Goal: Information Seeking & Learning: Learn about a topic

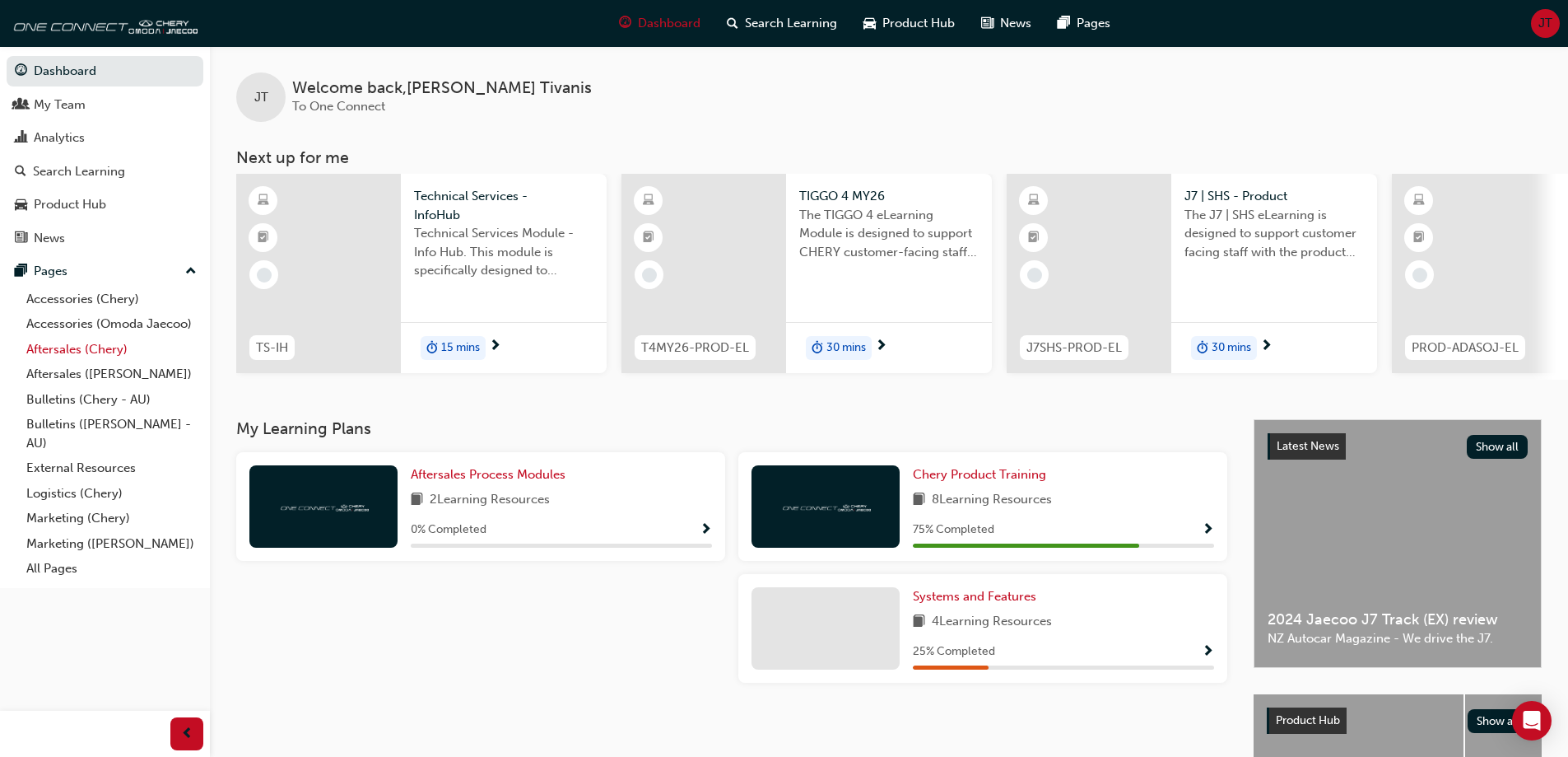
click at [114, 352] on link "Aftersales (Chery)" at bounding box center [111, 349] width 184 height 25
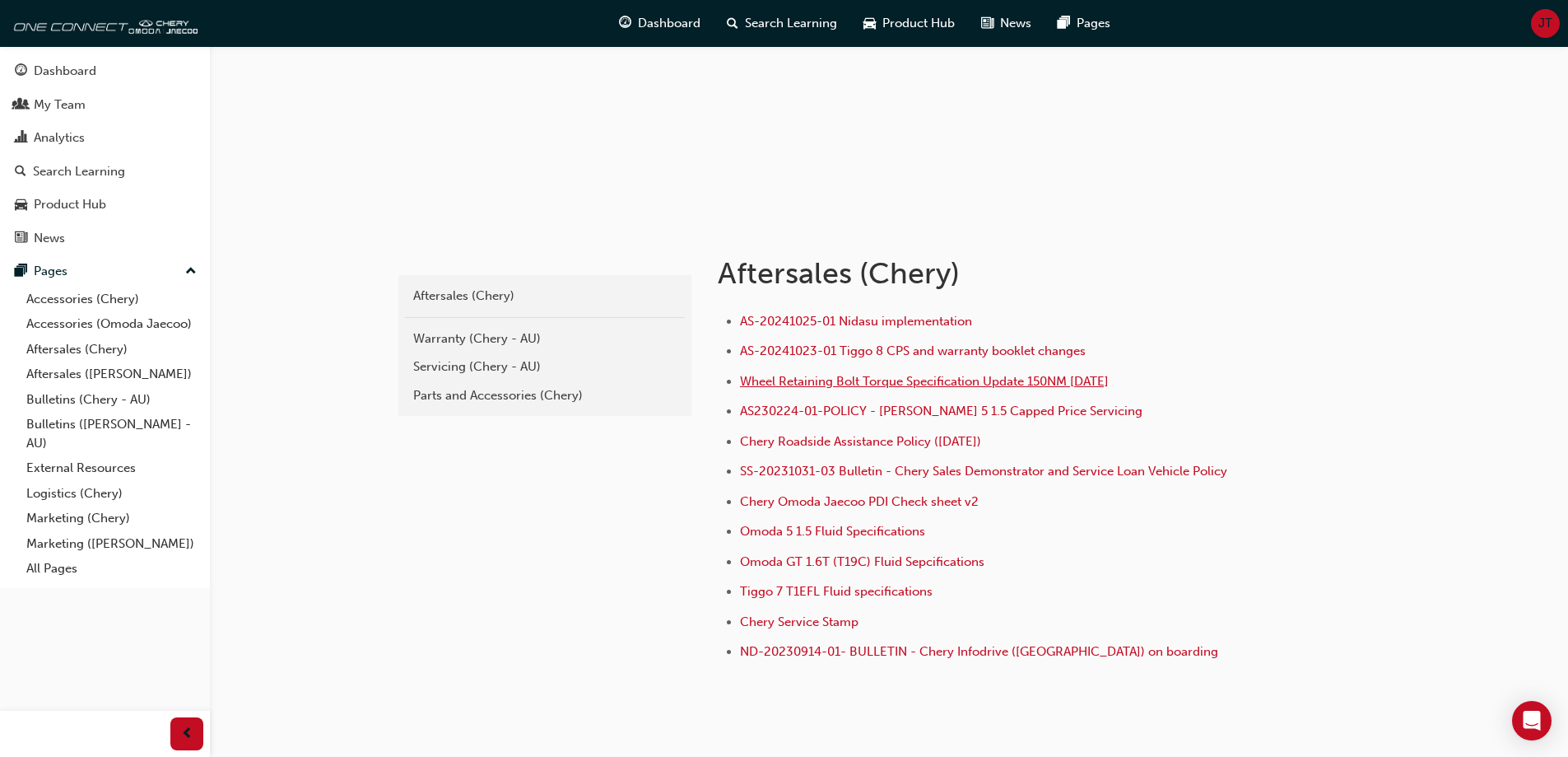
scroll to position [165, 0]
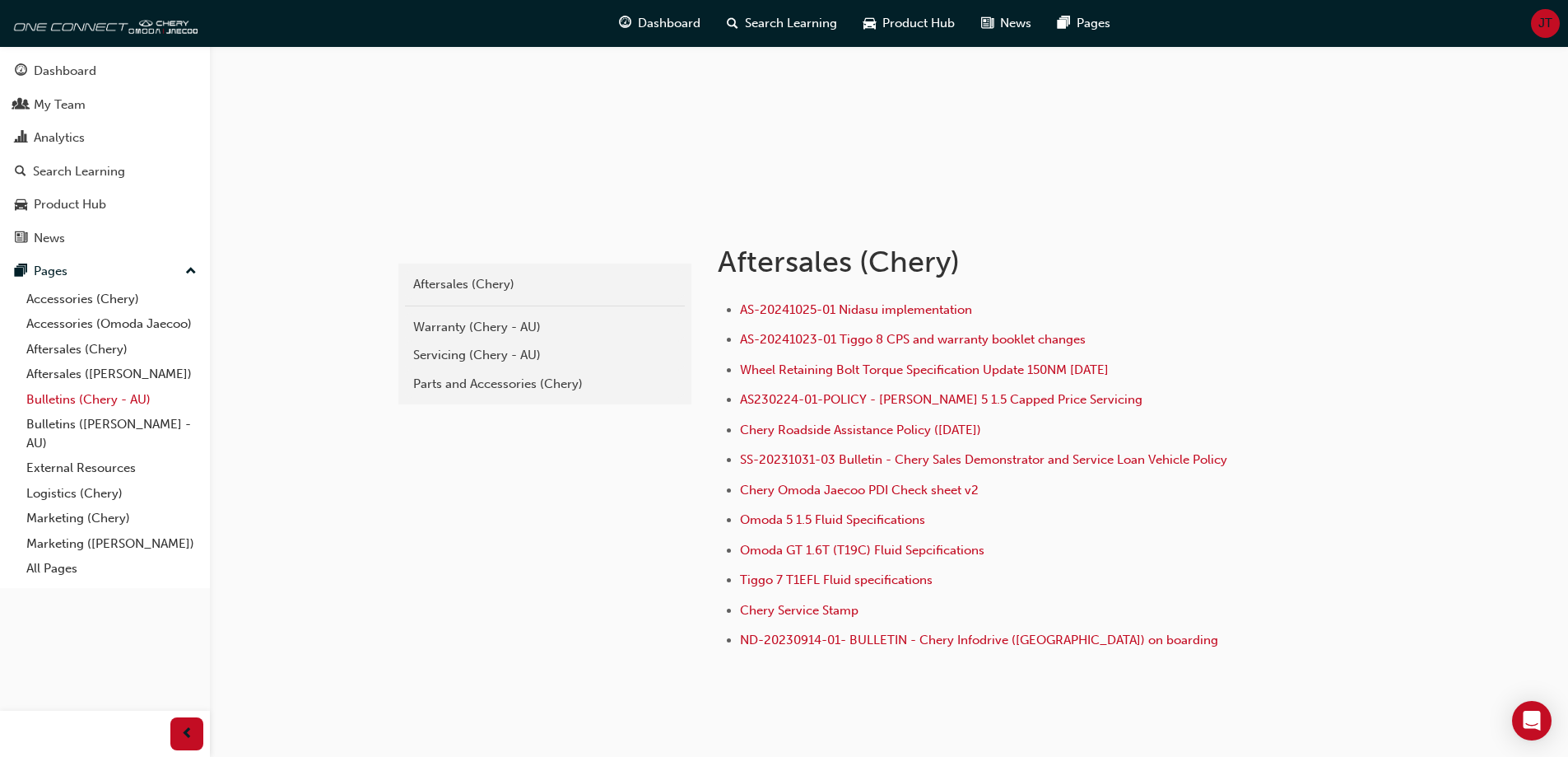
click at [78, 401] on link "Bulletins (Chery - AU)" at bounding box center [111, 399] width 184 height 25
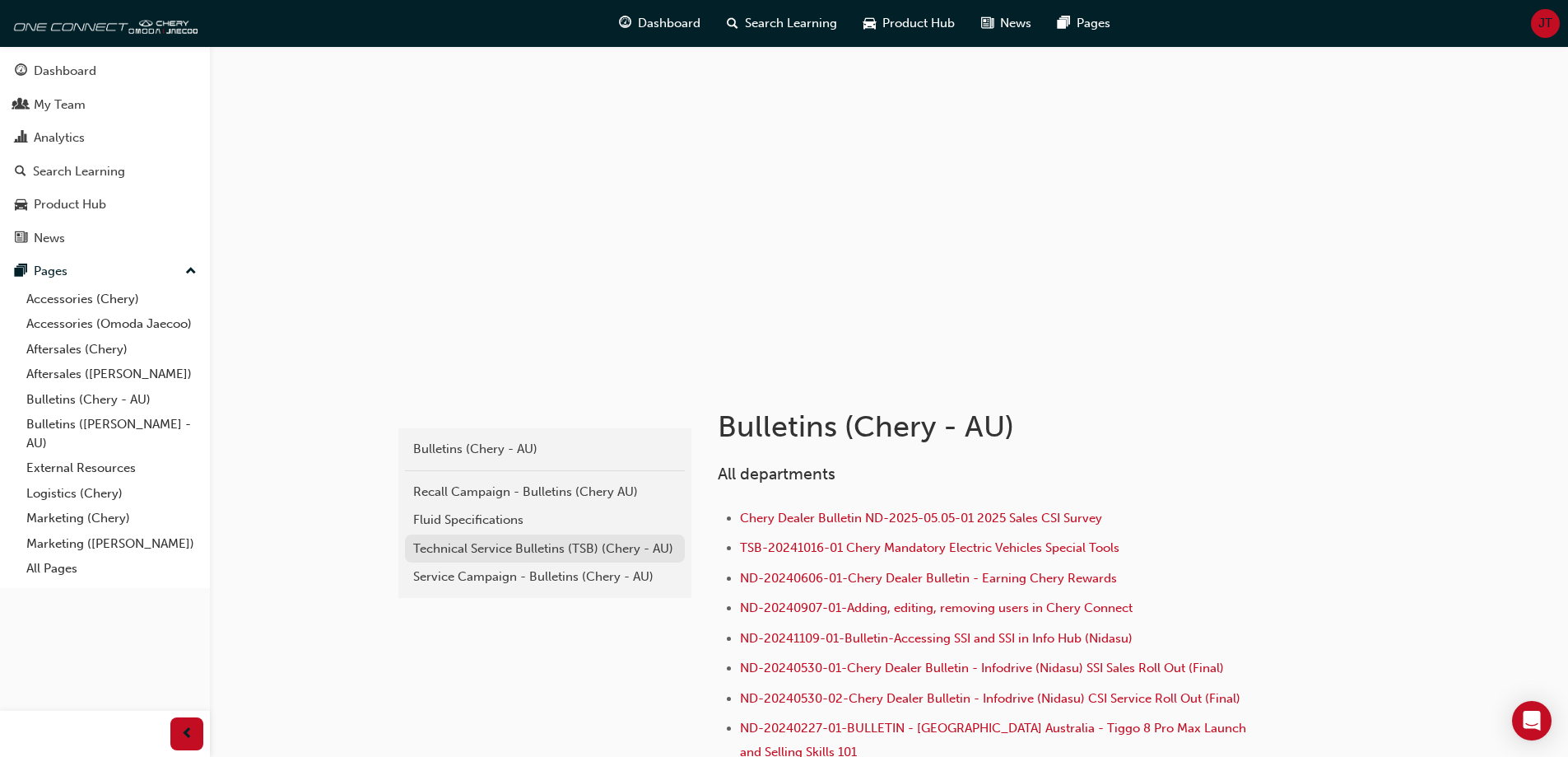
click at [498, 550] on div "Technical Service Bulletins (TSB) (Chery - AU)" at bounding box center [544, 549] width 264 height 19
